Goal: Task Accomplishment & Management: Use online tool/utility

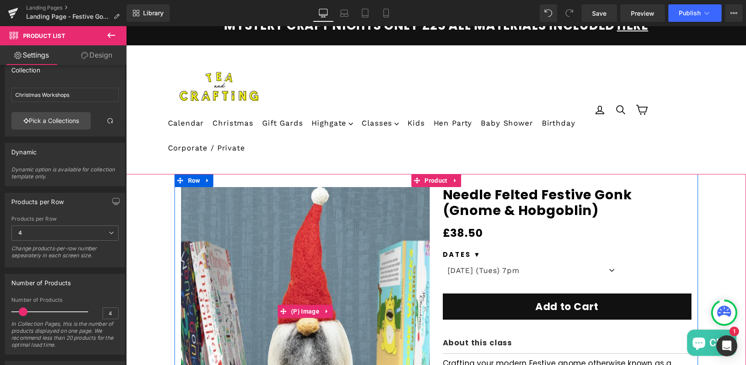
scroll to position [39, 0]
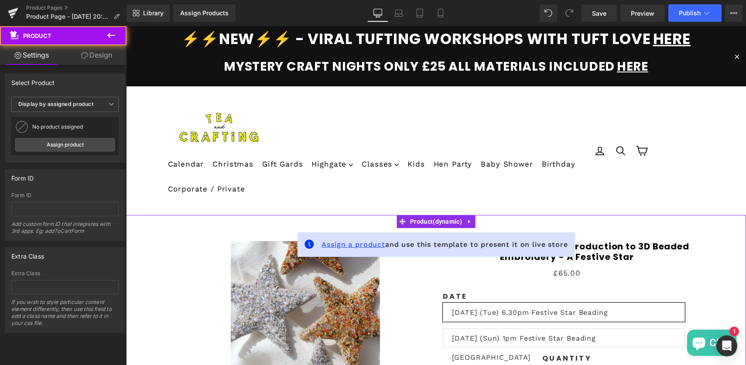
click at [358, 243] on span "Assign a product" at bounding box center [354, 244] width 64 height 8
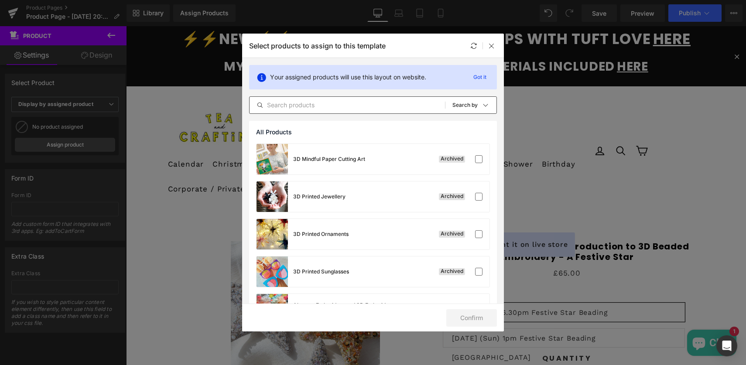
click at [315, 105] on input "text" at bounding box center [347, 105] width 195 height 10
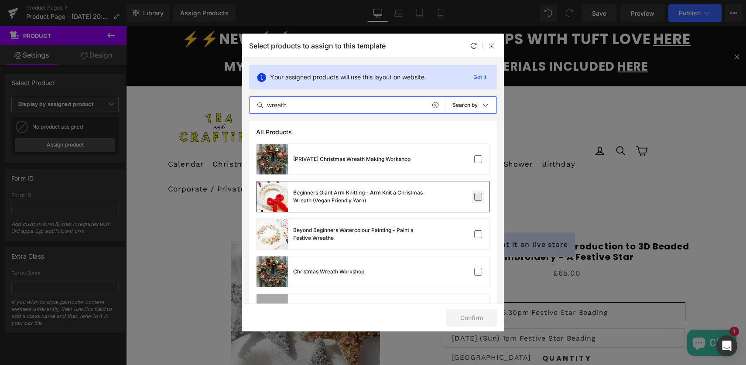
type input "wreath"
click at [474, 196] on label at bounding box center [478, 197] width 8 height 8
click at [478, 197] on input "checkbox" at bounding box center [478, 197] width 0 height 0
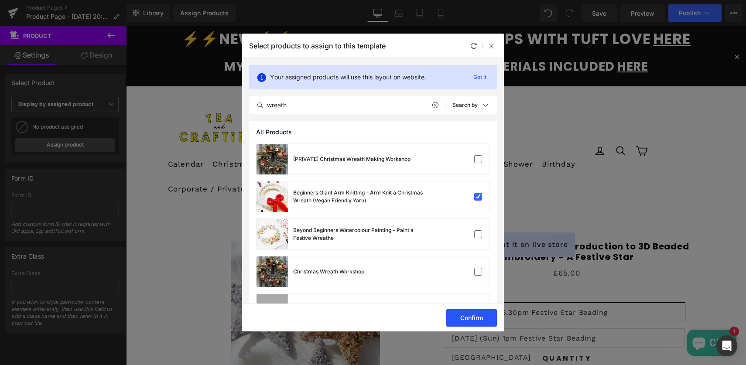
click at [467, 318] on button "Confirm" at bounding box center [471, 317] width 51 height 17
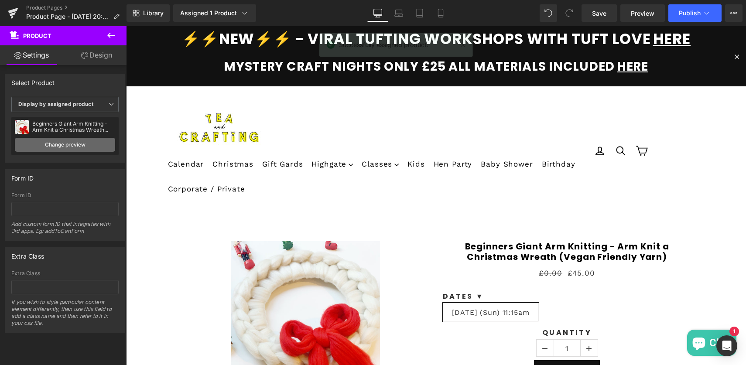
click at [65, 142] on link "Change preview" at bounding box center [65, 145] width 100 height 14
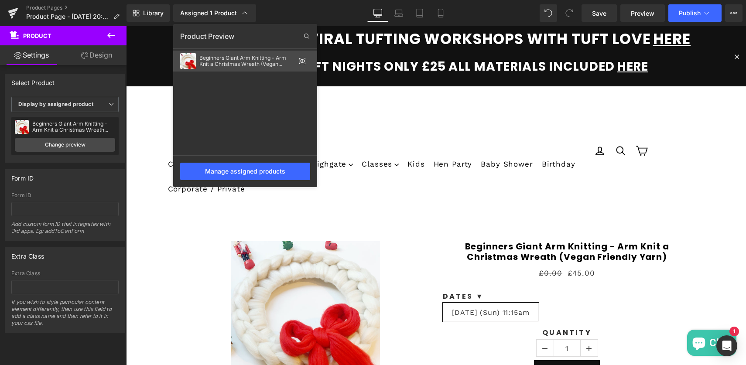
drag, startPoint x: 235, startPoint y: 59, endPoint x: 109, endPoint y: 140, distance: 149.7
click at [235, 59] on div "Beginners Giant Arm Knitting - Arm Knit a Christmas Wreath (Vegan Friendly Yarn)" at bounding box center [247, 61] width 96 height 12
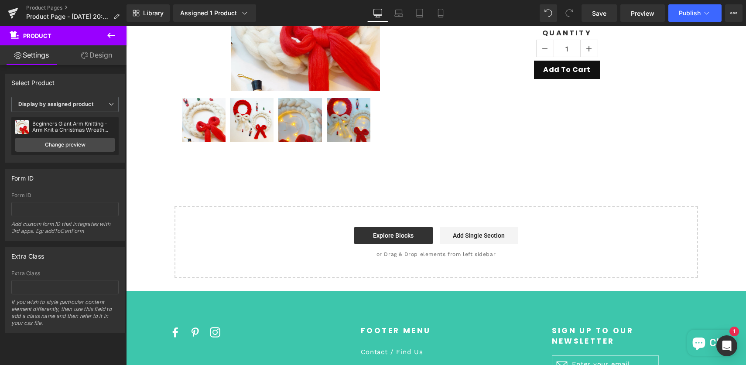
scroll to position [174, 0]
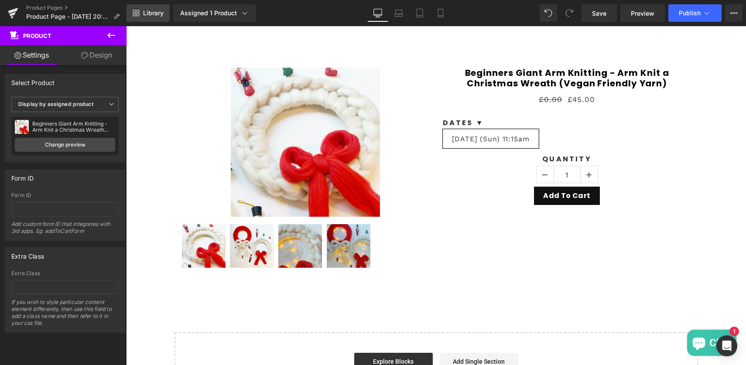
click at [149, 14] on span "Library" at bounding box center [153, 13] width 21 height 8
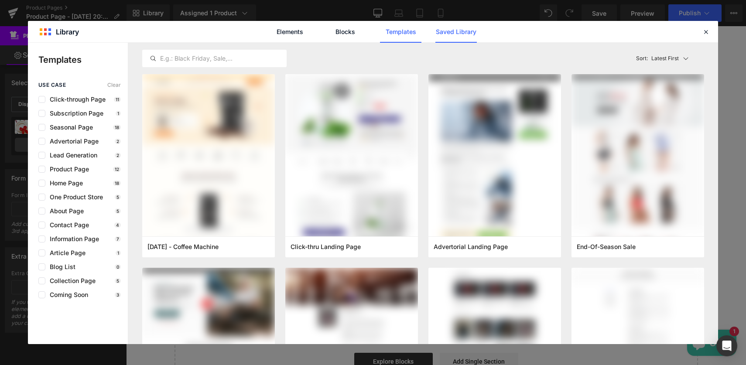
click at [448, 33] on link "Saved Library" at bounding box center [455, 32] width 41 height 22
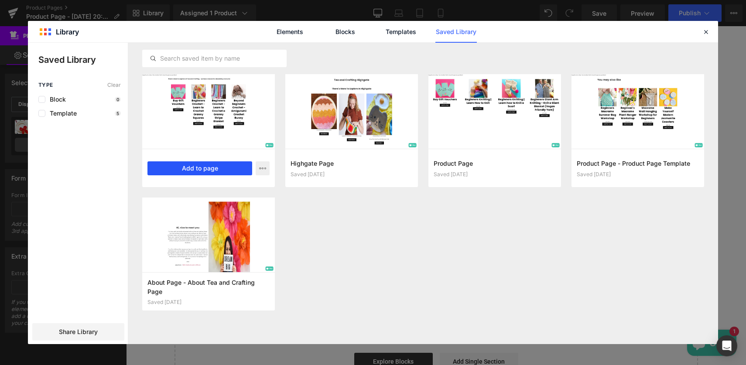
click at [189, 163] on button "Add to page" at bounding box center [199, 168] width 105 height 14
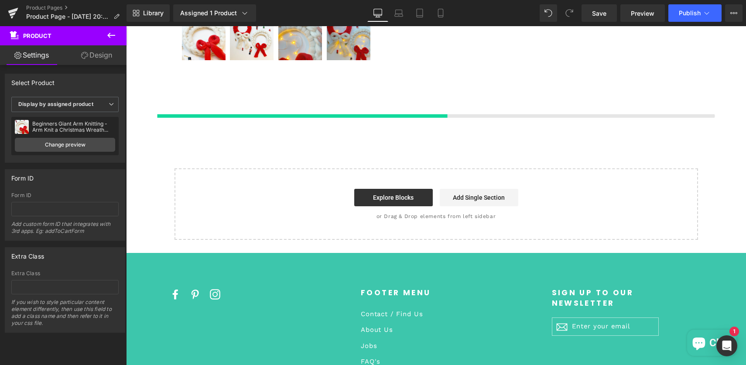
scroll to position [393, 0]
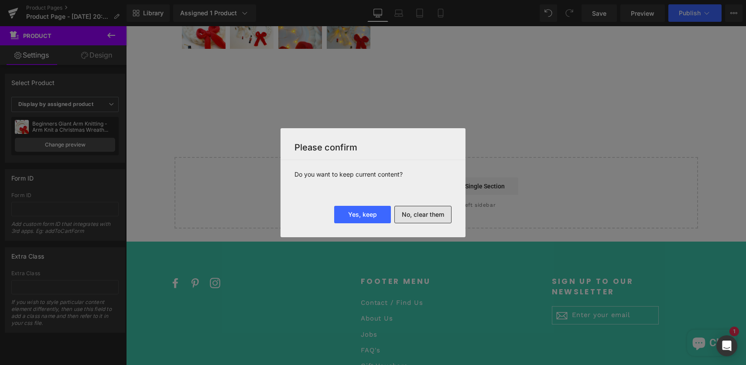
click at [416, 217] on button "No, clear them" at bounding box center [422, 214] width 57 height 17
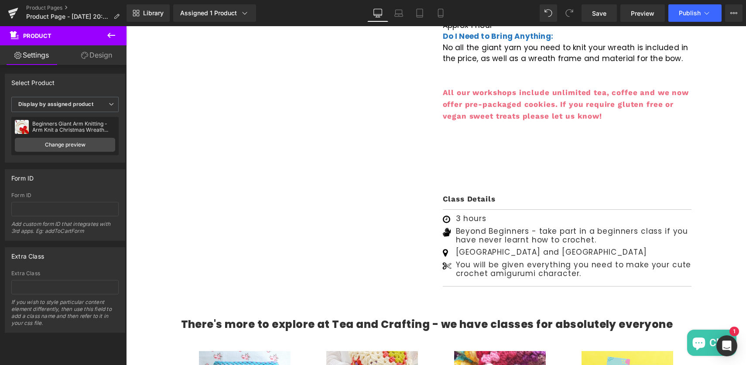
scroll to position [588, 0]
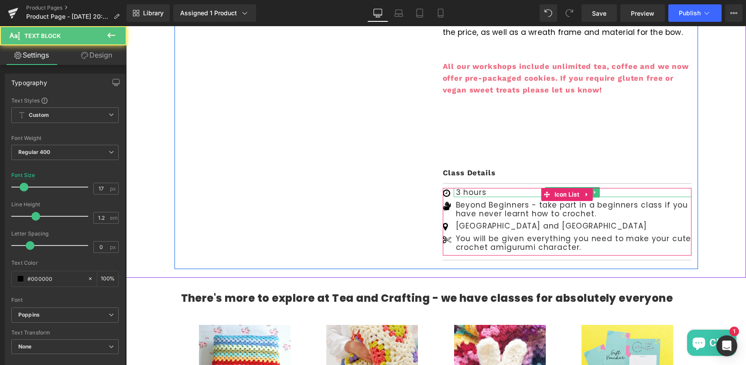
click at [469, 193] on p "3 hours" at bounding box center [574, 192] width 236 height 9
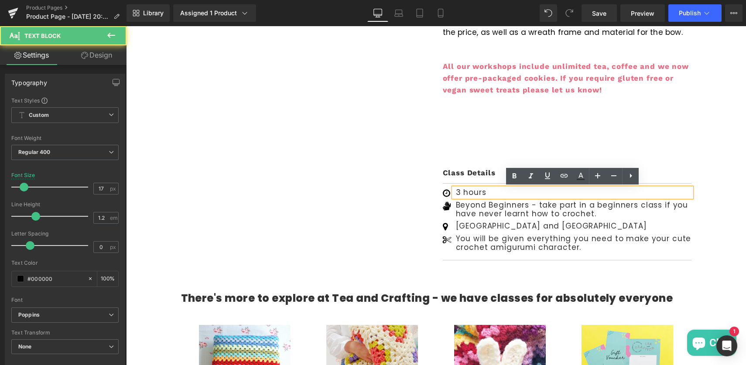
click at [458, 193] on p "3 hours" at bounding box center [574, 192] width 236 height 9
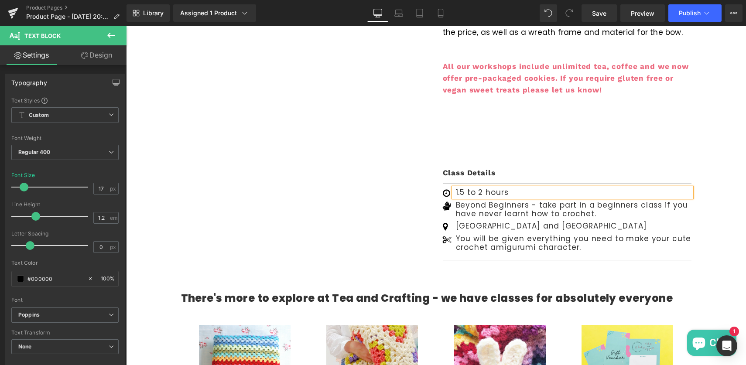
click at [513, 193] on p "1.5 to 2 hours" at bounding box center [574, 192] width 236 height 9
click at [458, 204] on p "Beyond Beginners - take part in a beginners class if you have never learnt how …" at bounding box center [574, 210] width 236 height 18
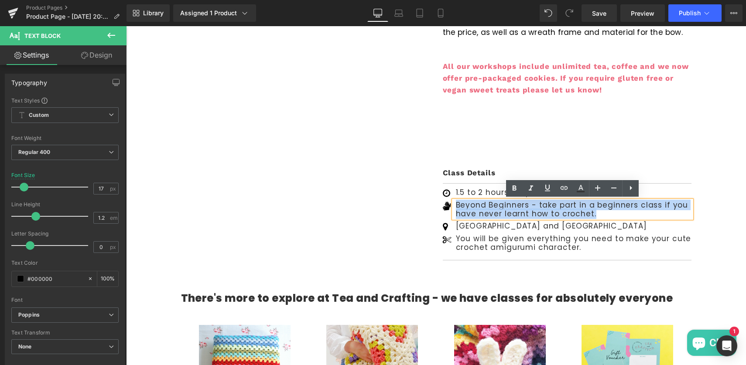
drag, startPoint x: 456, startPoint y: 205, endPoint x: 594, endPoint y: 218, distance: 138.0
click at [594, 218] on div "Beyond Beginners - take part in a beginners class if you have never learnt how …" at bounding box center [573, 210] width 238 height 18
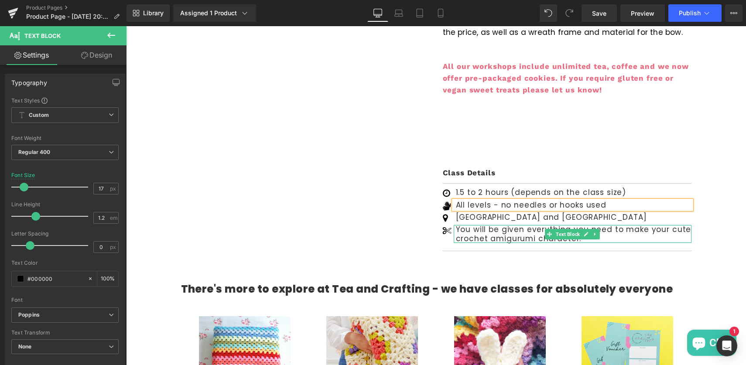
click at [517, 232] on p "You will be given everything you need to make your cute crochet amigurumi chara…" at bounding box center [574, 234] width 236 height 18
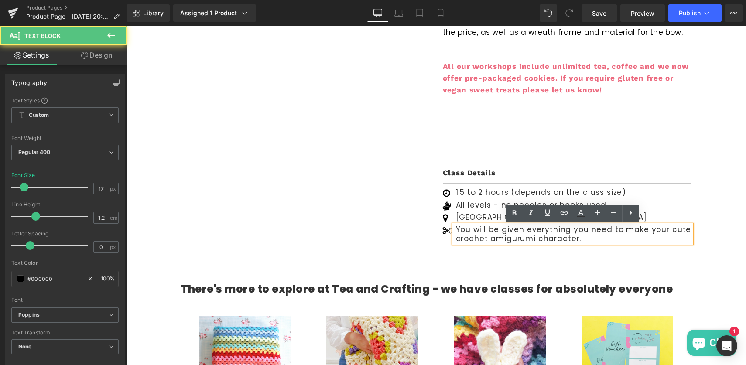
drag, startPoint x: 608, startPoint y: 231, endPoint x: 609, endPoint y: 242, distance: 10.9
click at [609, 242] on p "You will be given everything you need to make your cute crochet amigurumi chara…" at bounding box center [574, 234] width 236 height 18
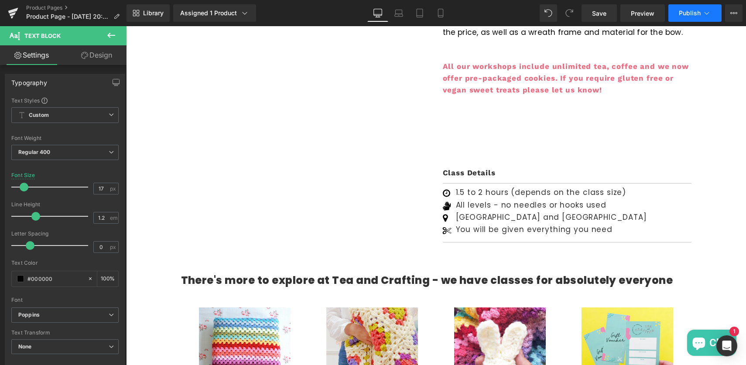
click at [690, 12] on span "Publish" at bounding box center [690, 13] width 22 height 7
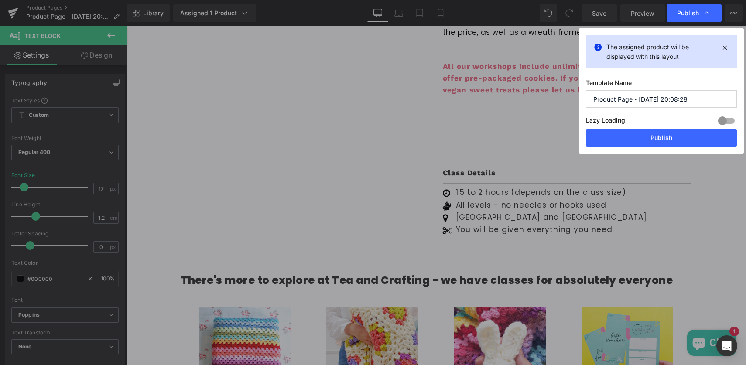
drag, startPoint x: 639, startPoint y: 100, endPoint x: 702, endPoint y: 100, distance: 63.3
click at [702, 100] on input "Product Page - Aug 21, 20:08:28" at bounding box center [661, 98] width 151 height 17
type input "Product Page - Woolly Wreath"
click at [650, 139] on button "Publish" at bounding box center [661, 137] width 151 height 17
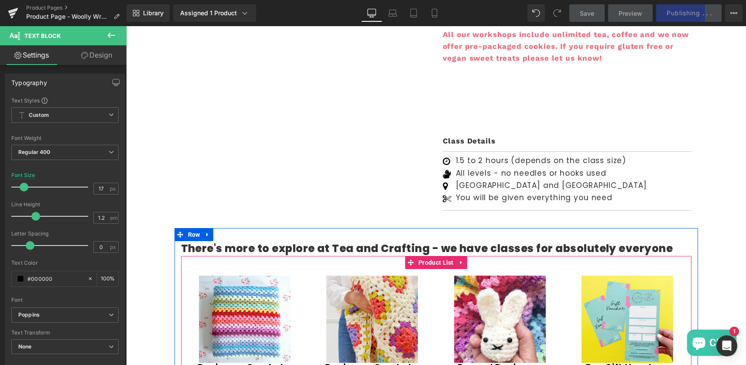
scroll to position [628, 0]
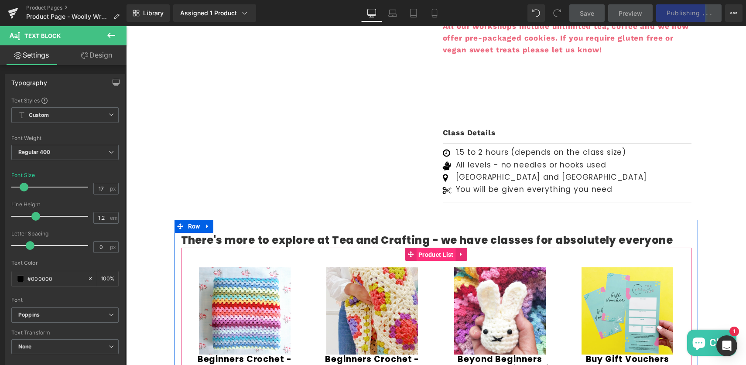
click at [428, 257] on span "Product List" at bounding box center [436, 254] width 40 height 13
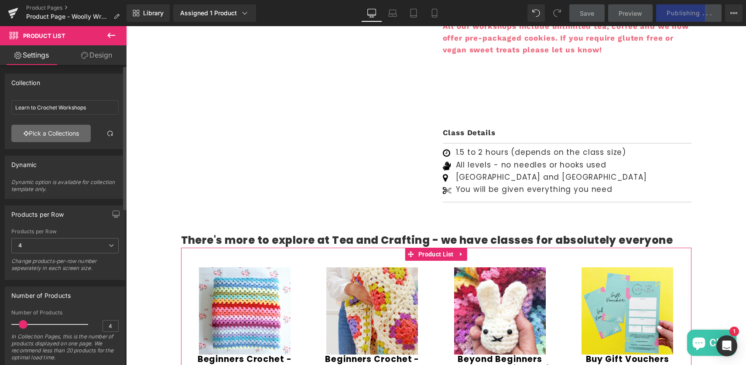
click at [67, 137] on link "Pick a Collections" at bounding box center [50, 133] width 79 height 17
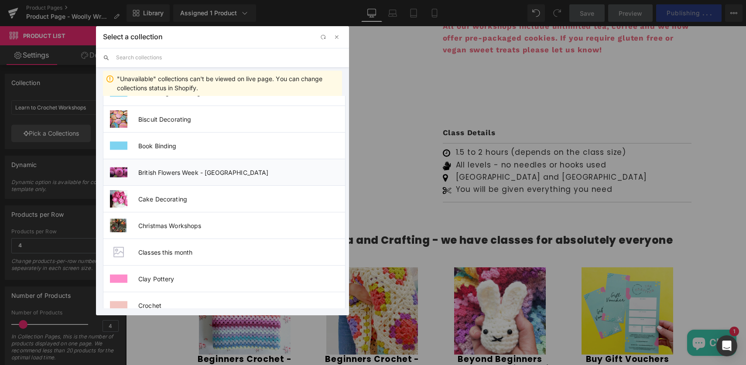
scroll to position [105, 0]
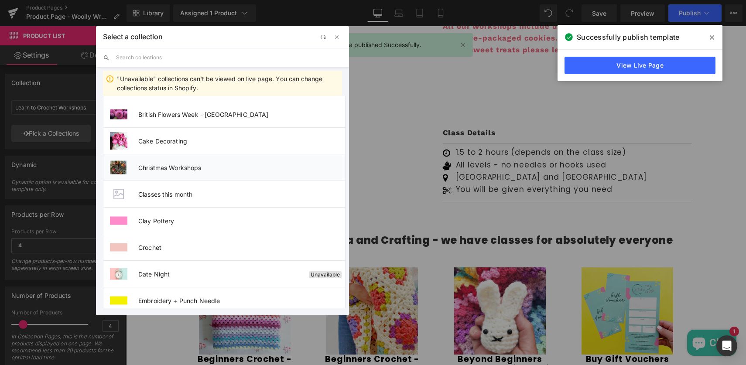
click at [168, 173] on li "Christmas Workshops" at bounding box center [224, 167] width 243 height 27
type input "Christmas Workshops"
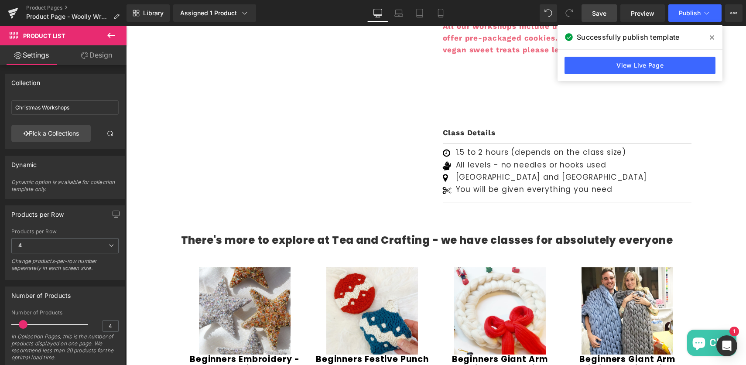
click at [598, 9] on span "Save" at bounding box center [599, 13] width 14 height 9
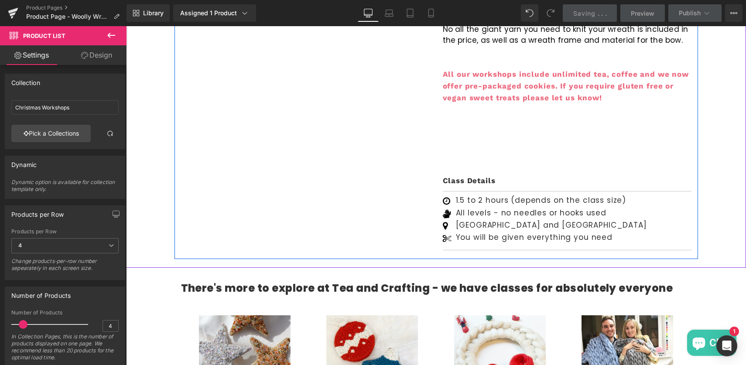
scroll to position [543, 0]
